Goal: Transaction & Acquisition: Purchase product/service

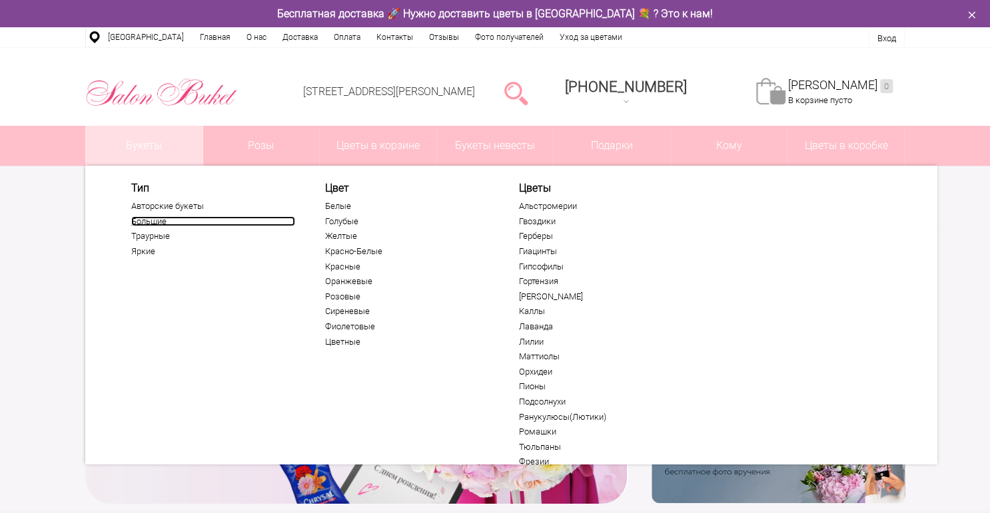
click at [160, 220] on link "Большие" at bounding box center [213, 221] width 164 height 11
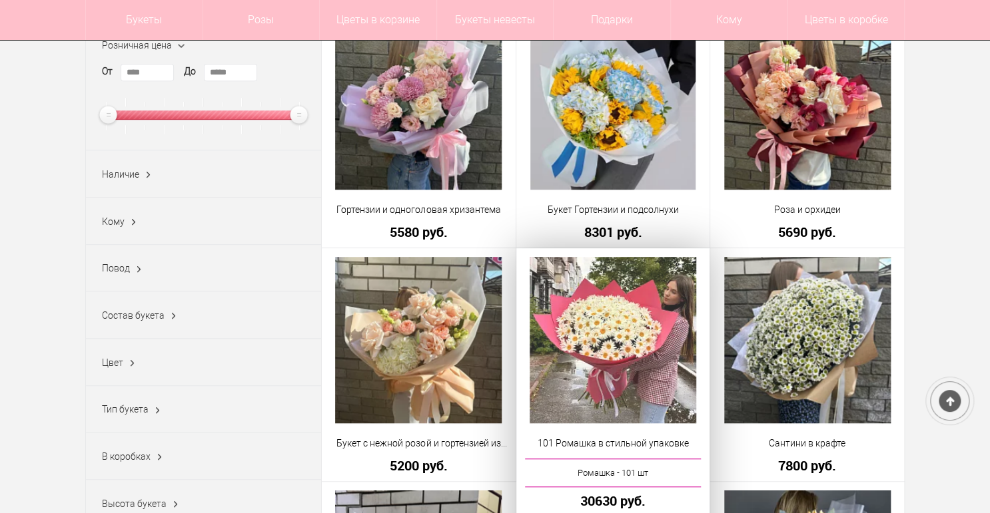
scroll to position [266, 0]
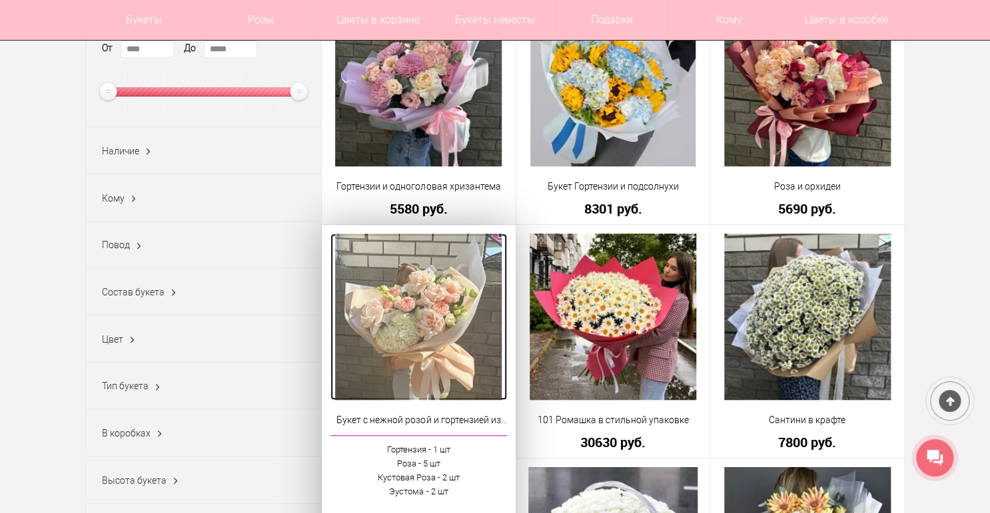
click at [395, 320] on img at bounding box center [418, 317] width 166 height 166
